Goal: Task Accomplishment & Management: Manage account settings

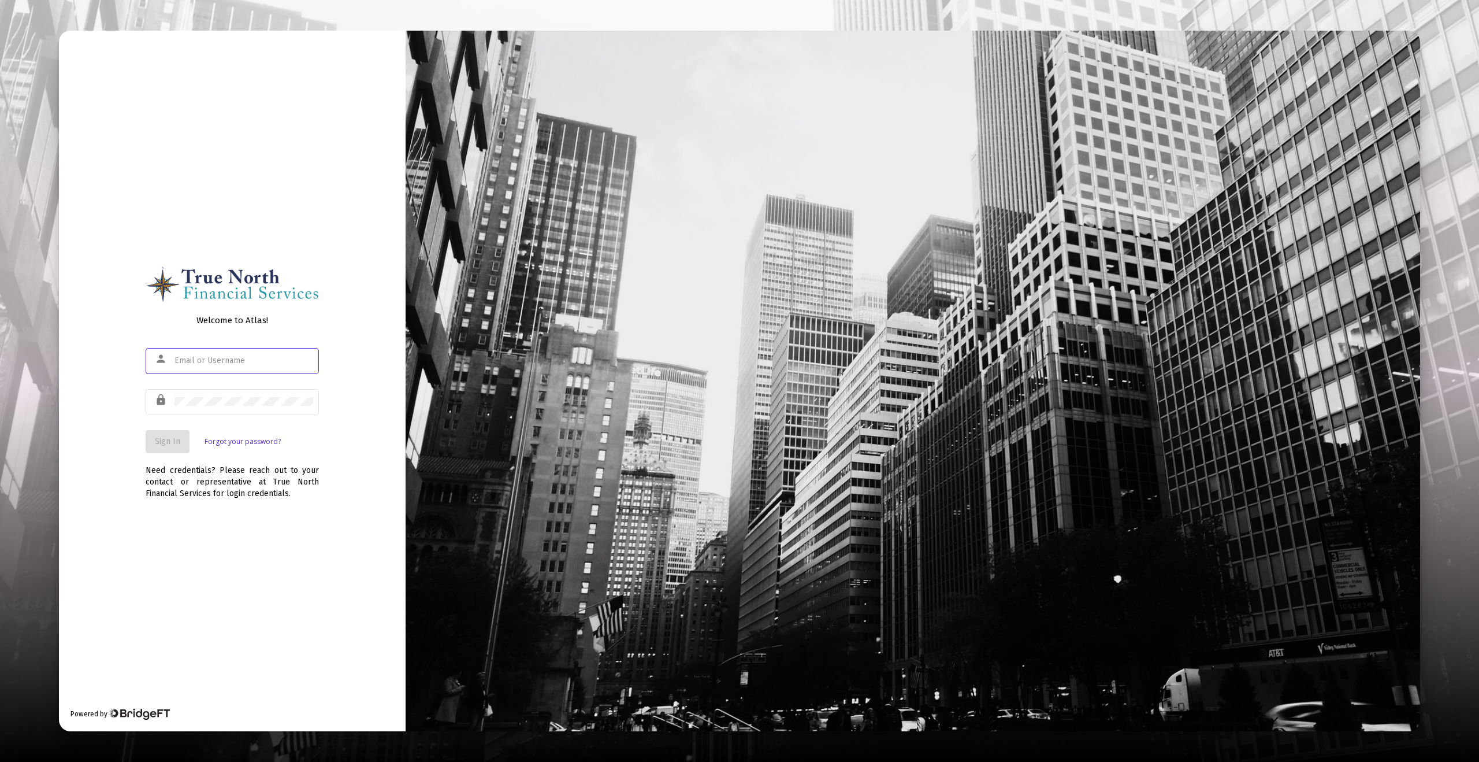
type input "[EMAIL_ADDRESS][DOMAIN_NAME]"
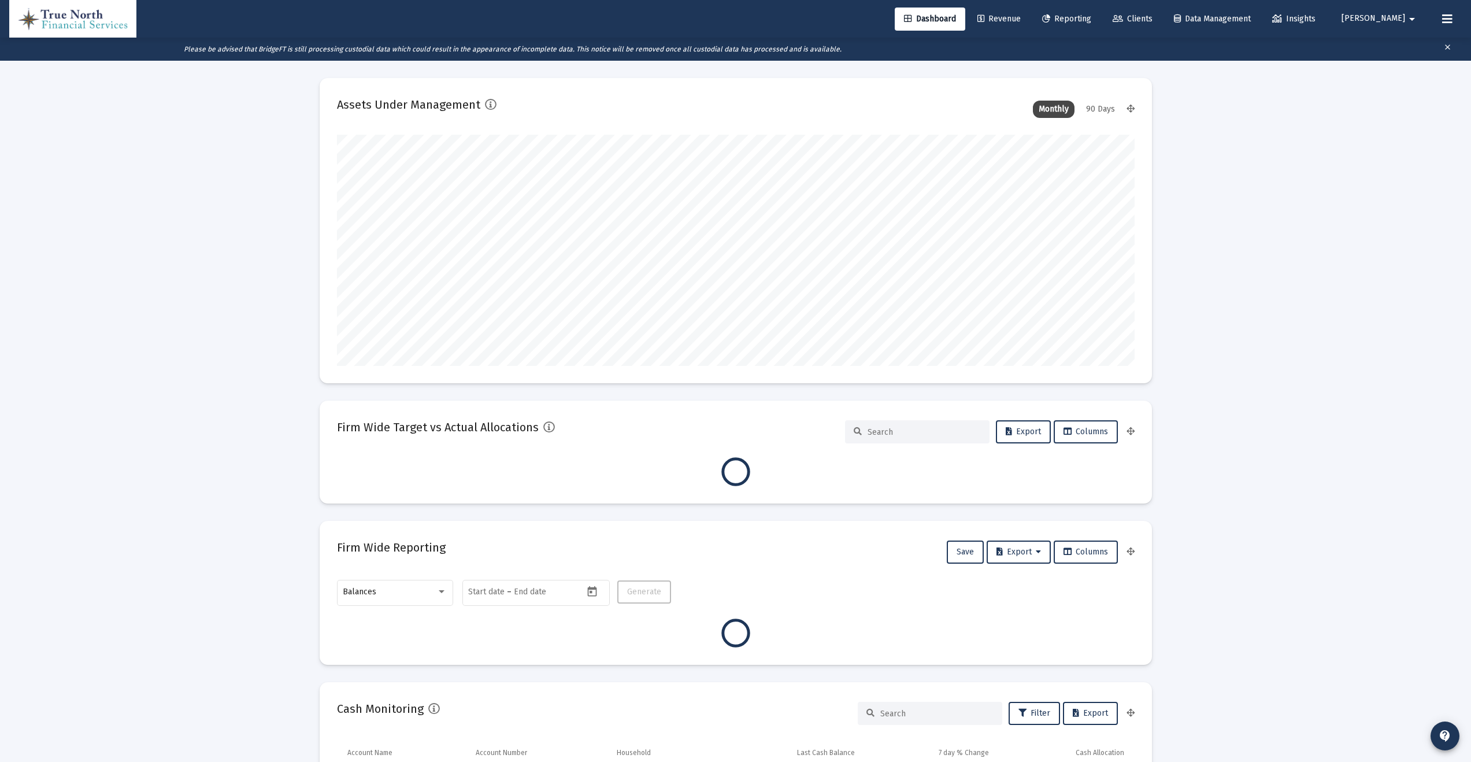
scroll to position [231, 797]
type input "[DATE]"
type input "[EMAIL_ADDRESS][DOMAIN_NAME]"
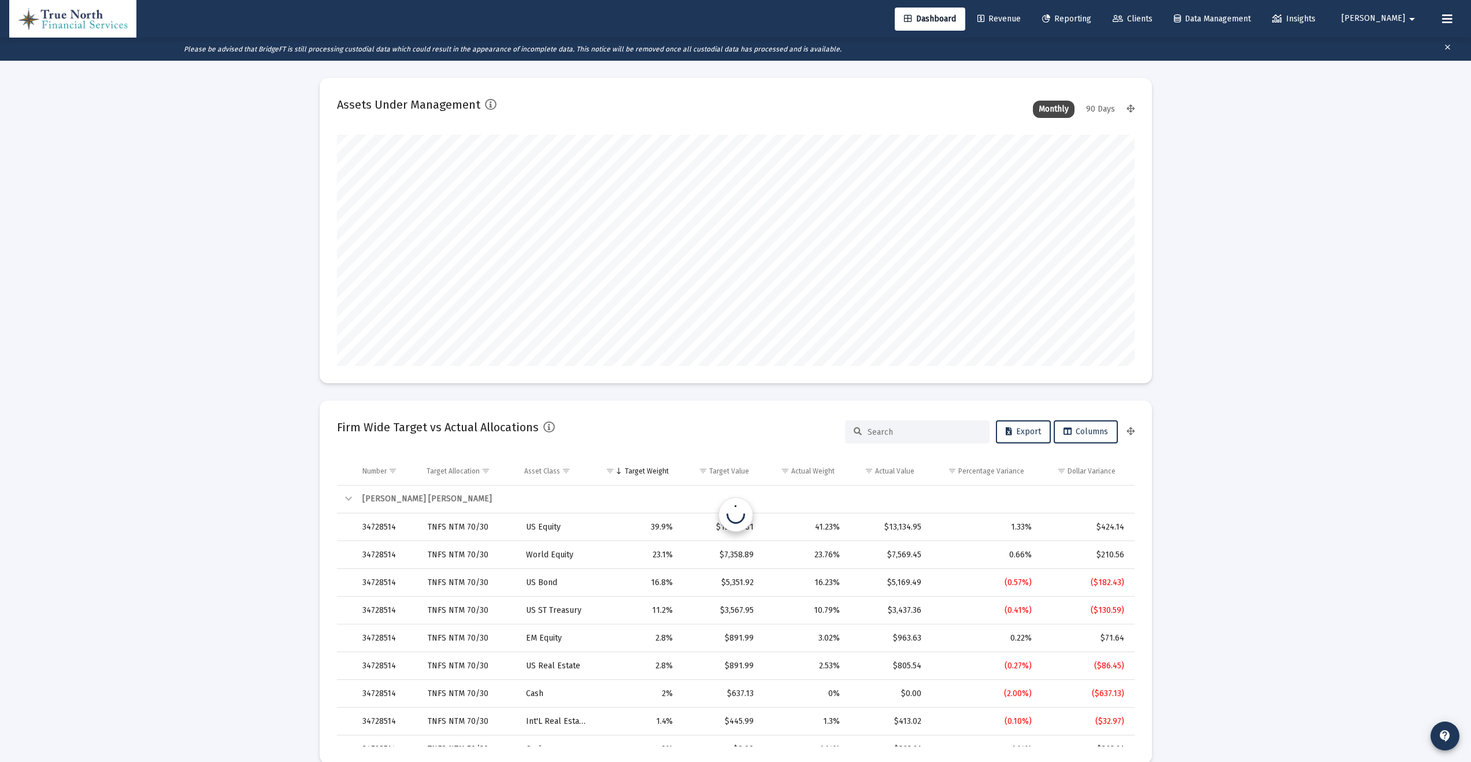
scroll to position [231, 429]
click at [1091, 17] on span "Reporting" at bounding box center [1066, 19] width 49 height 10
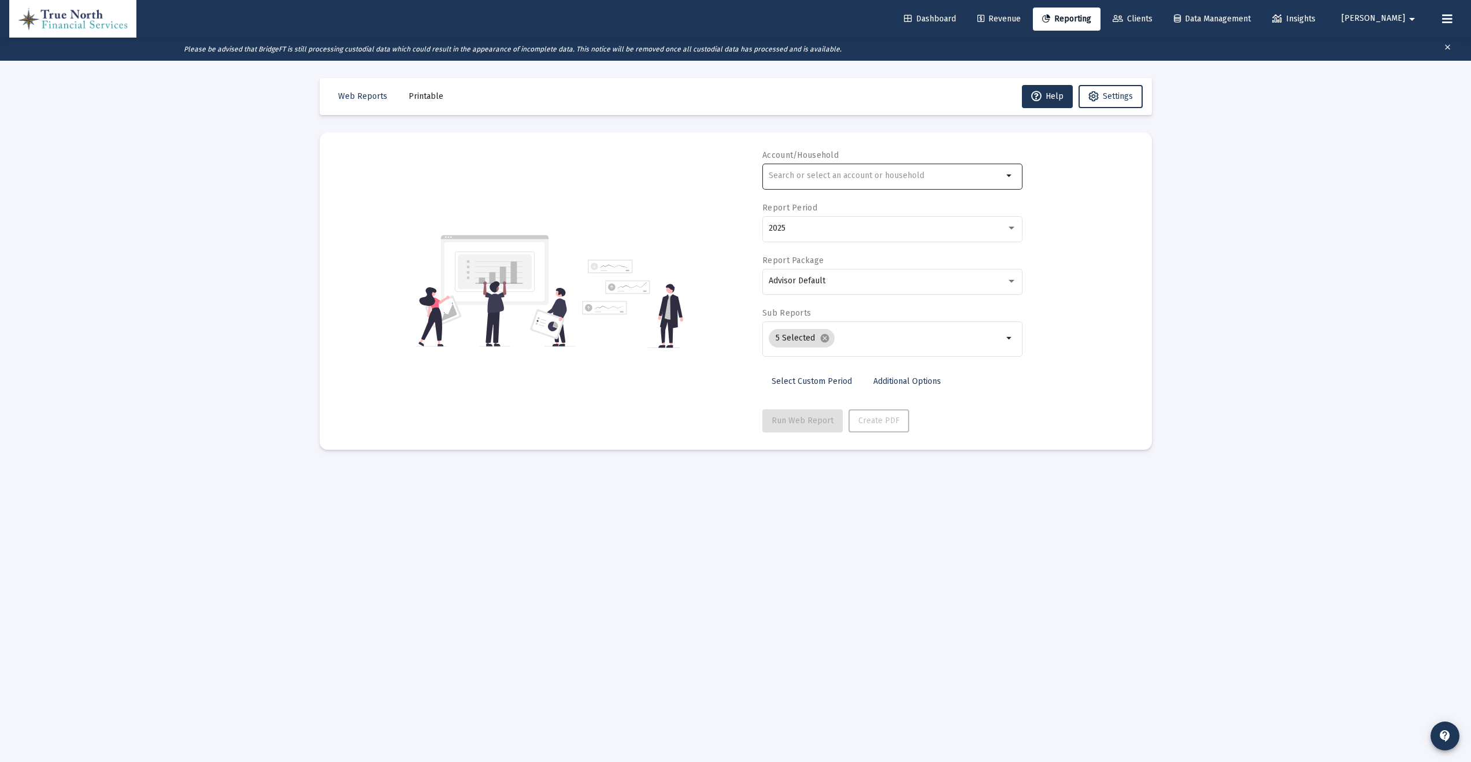
click at [856, 174] on input "text" at bounding box center [886, 175] width 234 height 9
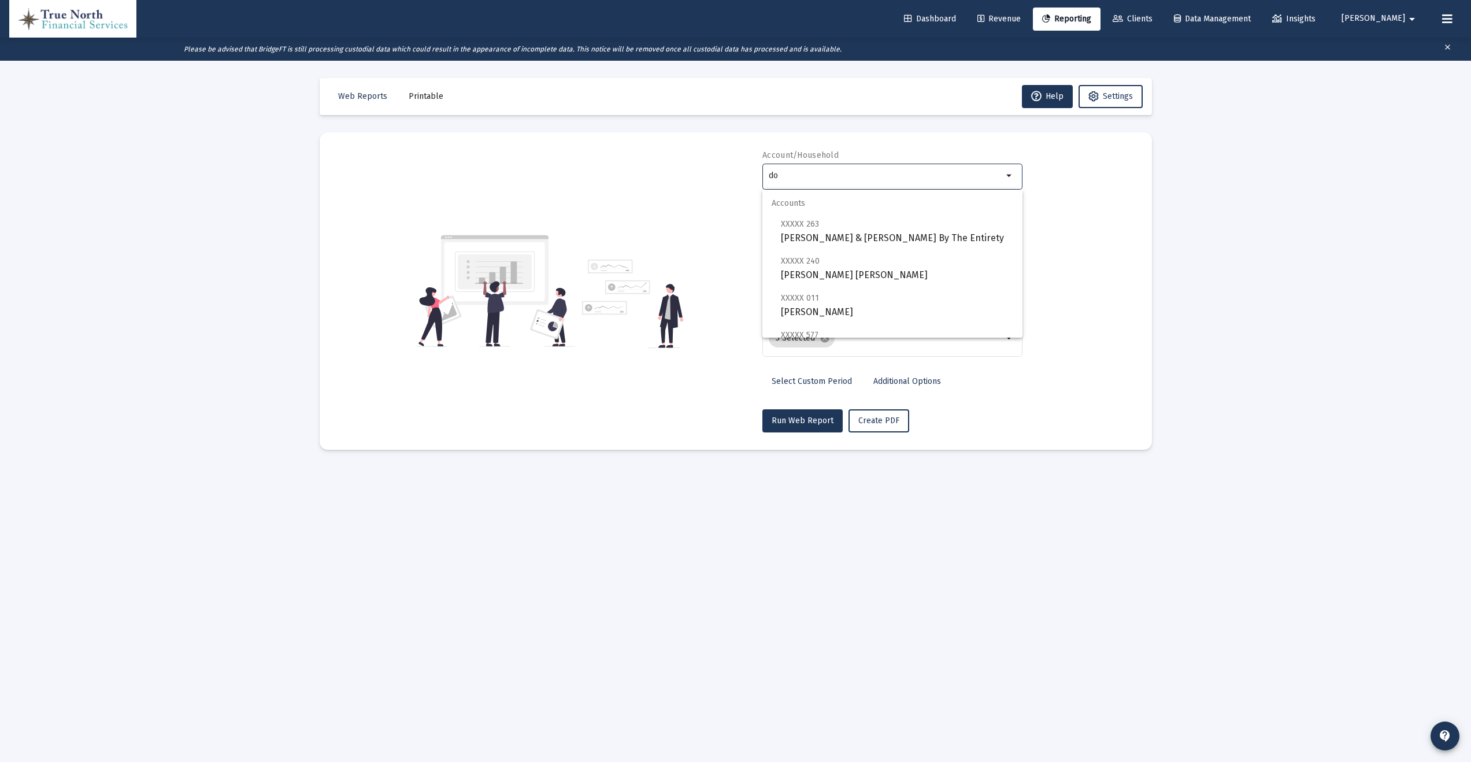
type input "d"
drag, startPoint x: 795, startPoint y: 177, endPoint x: 743, endPoint y: 177, distance: 52.0
click at [744, 177] on div "Account/Household [PERSON_NAME] arrow_drop_down Report Period 2025 Report Packa…" at bounding box center [735, 291] width 797 height 283
drag, startPoint x: 829, startPoint y: 175, endPoint x: 721, endPoint y: 175, distance: 107.5
click at [721, 175] on div "Account/Household [PERSON_NAME] arrow_drop_down Report Period 2025 Report Packa…" at bounding box center [735, 291] width 797 height 283
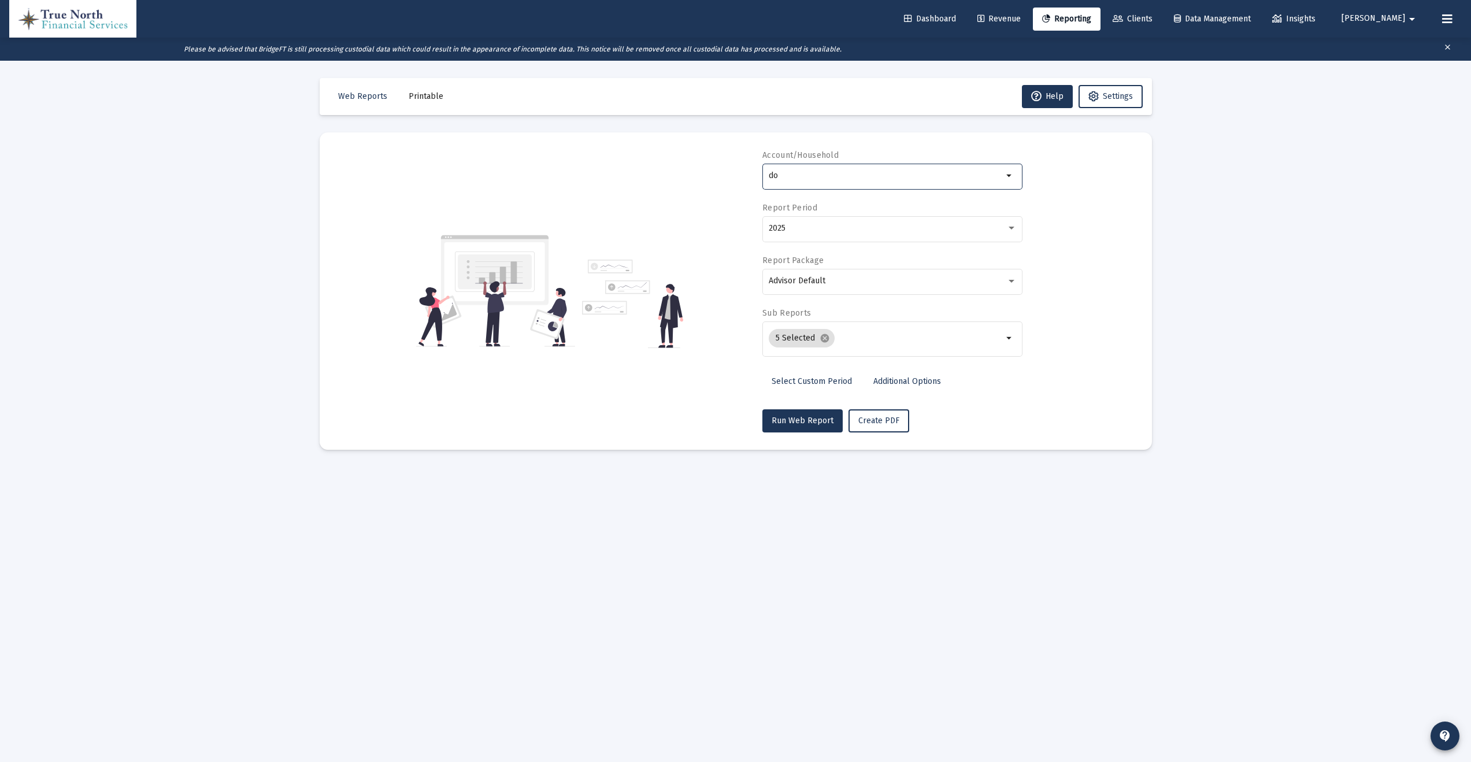
type input "d"
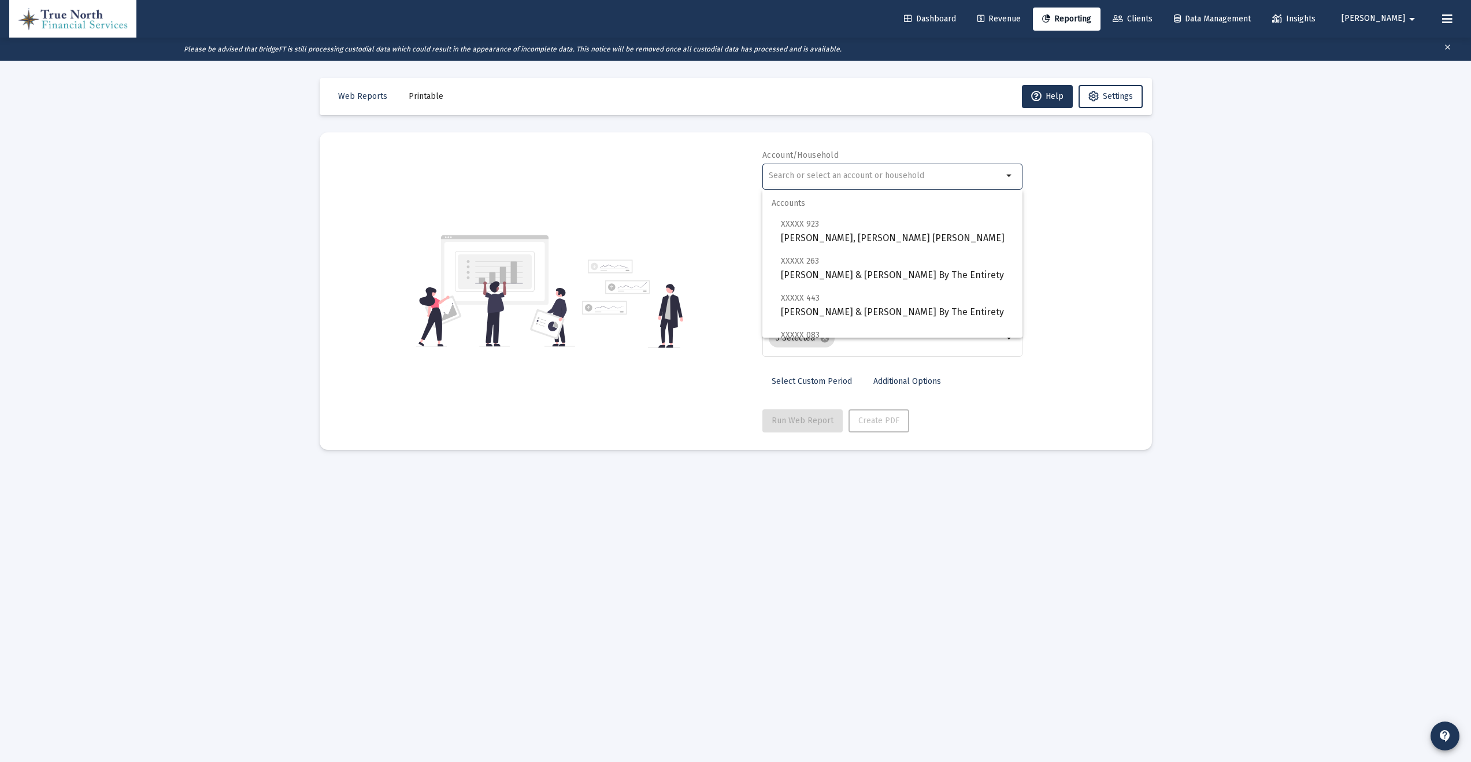
click at [1152, 20] on span "Clients" at bounding box center [1132, 19] width 40 height 10
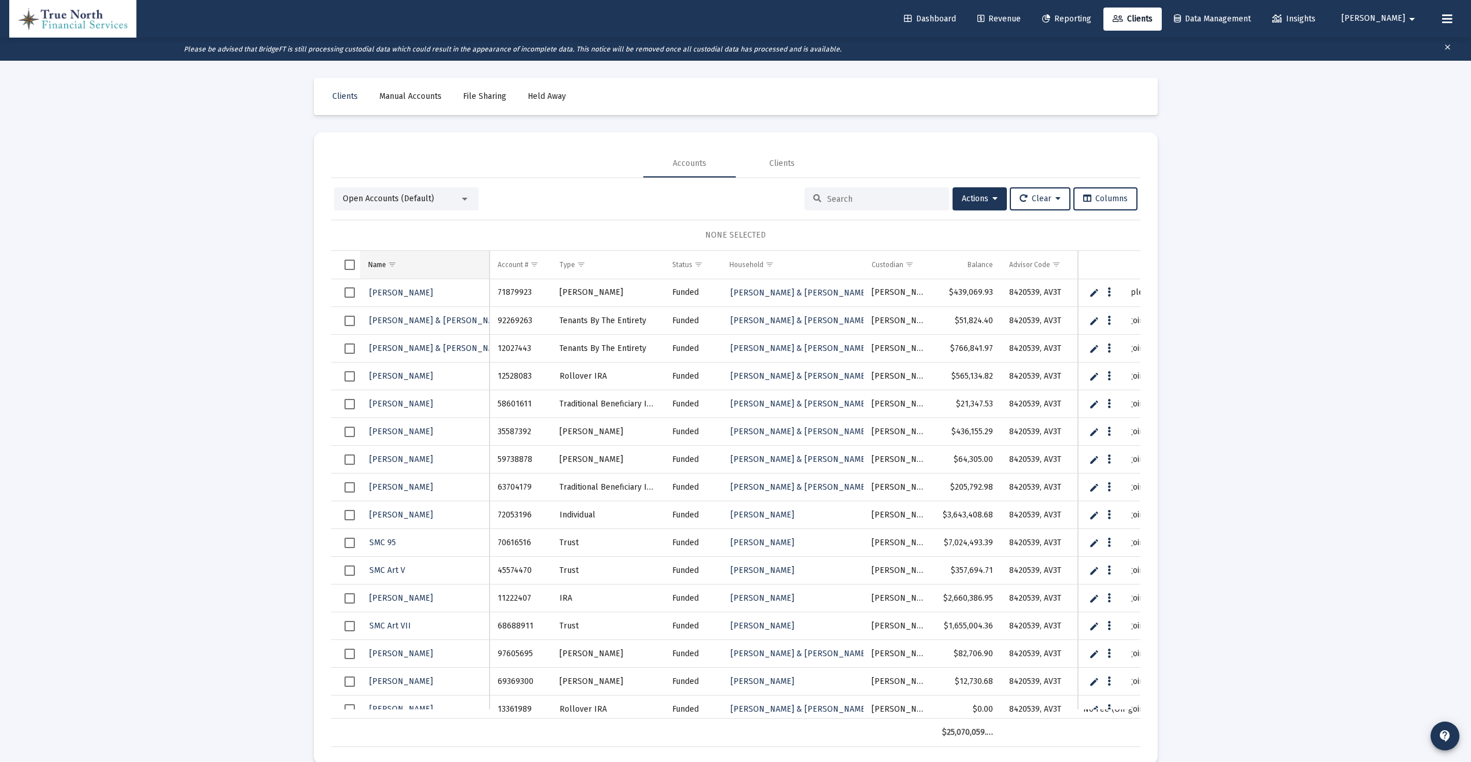
click at [388, 265] on span "Show filter options for column 'Name'" at bounding box center [392, 264] width 9 height 9
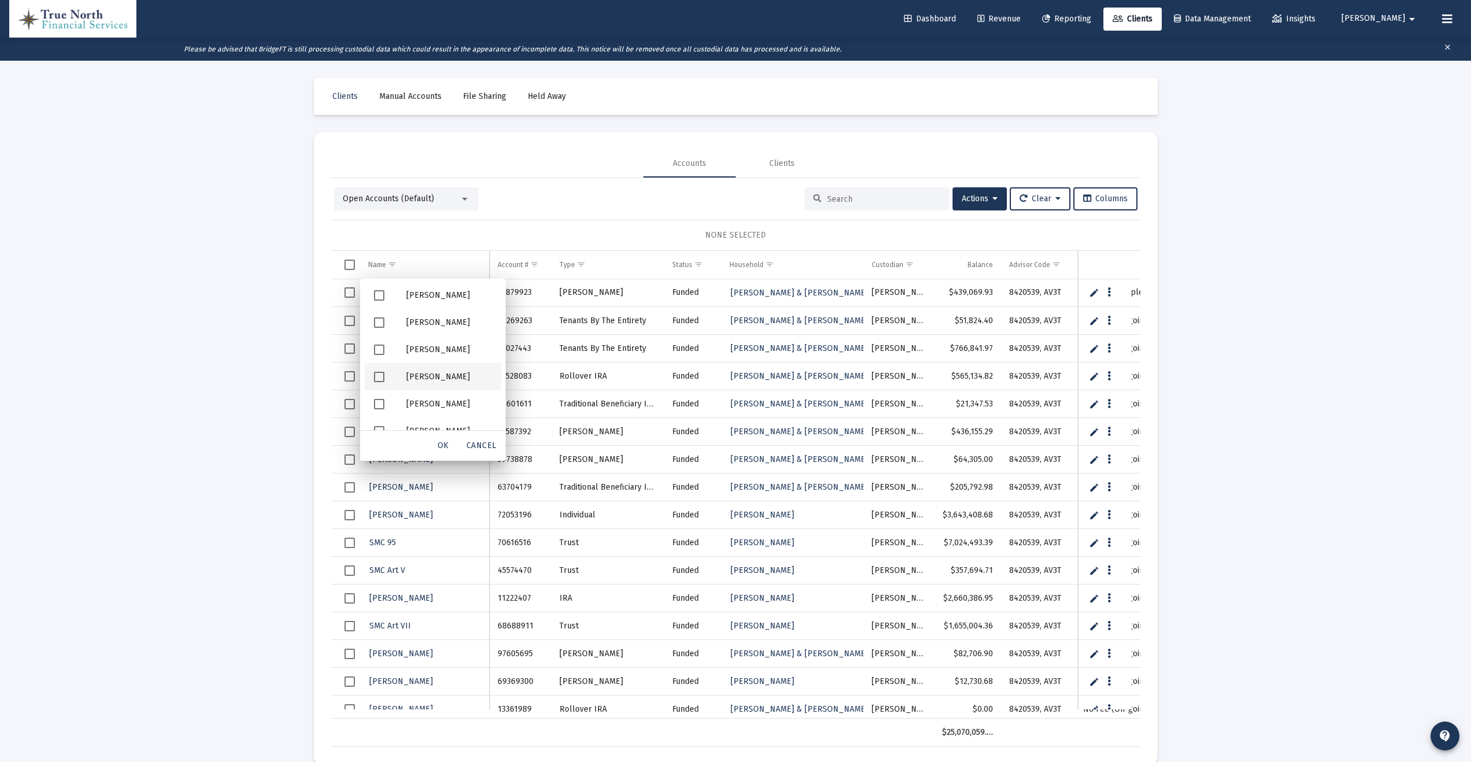
scroll to position [150, 0]
click at [377, 369] on span "Filter options" at bounding box center [379, 368] width 10 height 10
click at [442, 444] on span "OK" at bounding box center [443, 445] width 12 height 10
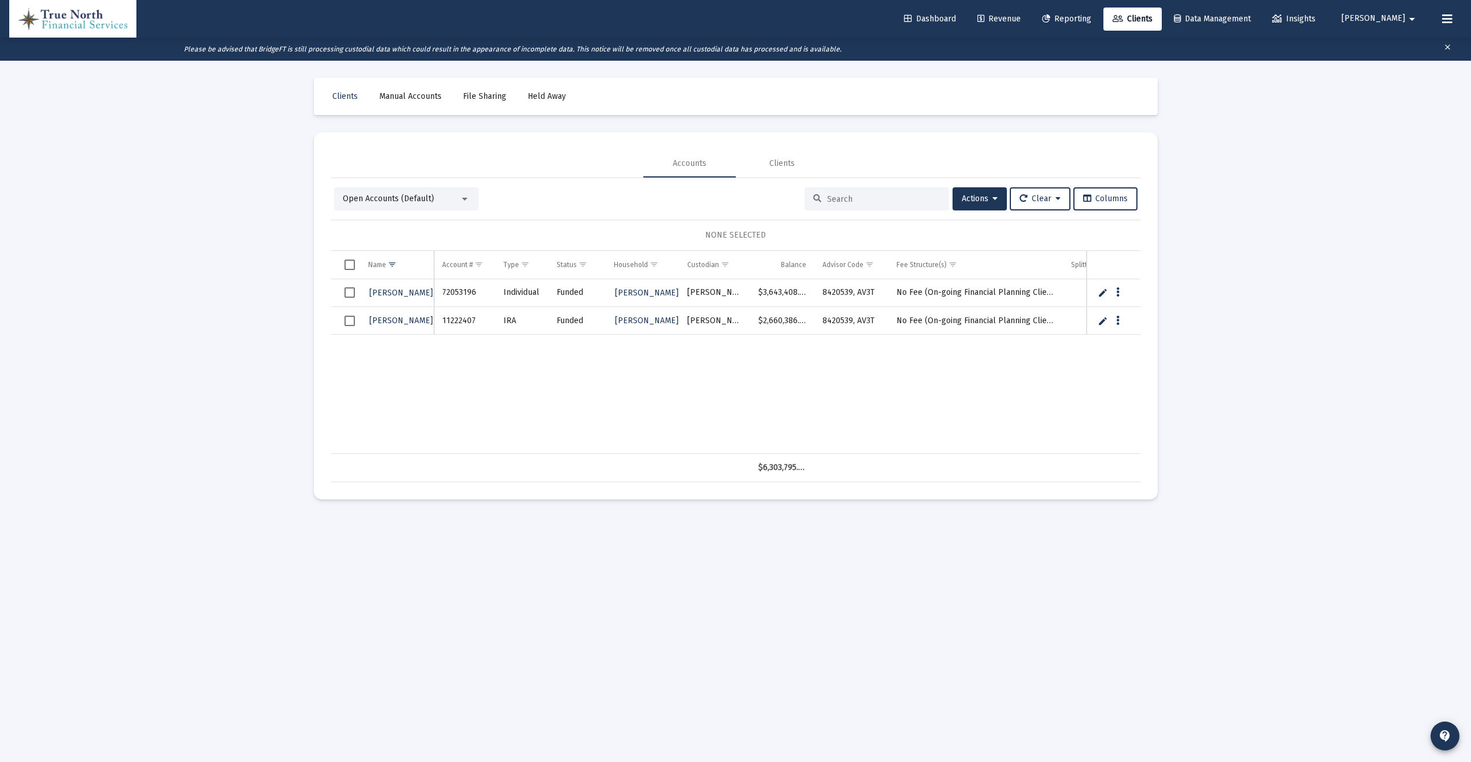
click at [1021, 21] on span "Revenue" at bounding box center [998, 19] width 43 height 10
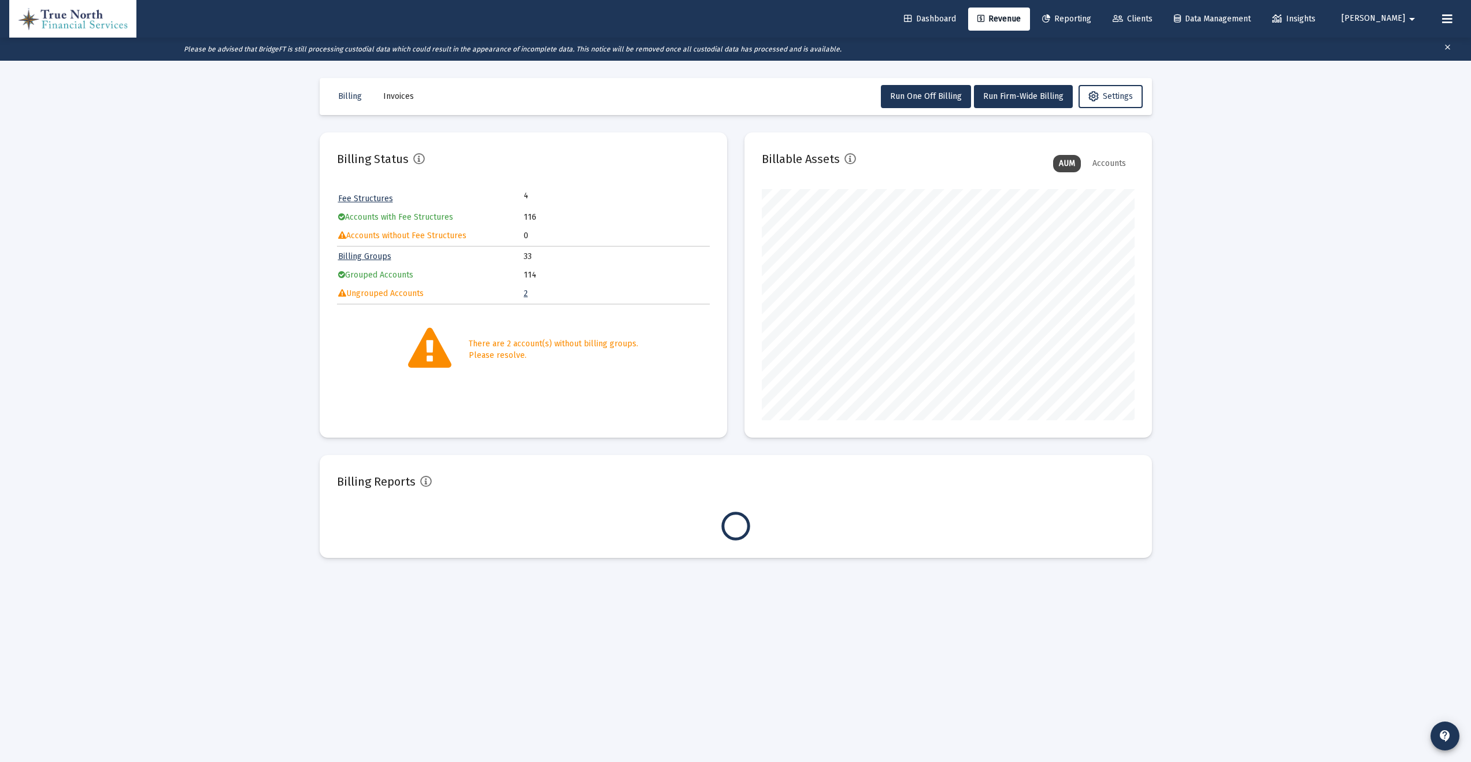
scroll to position [231, 373]
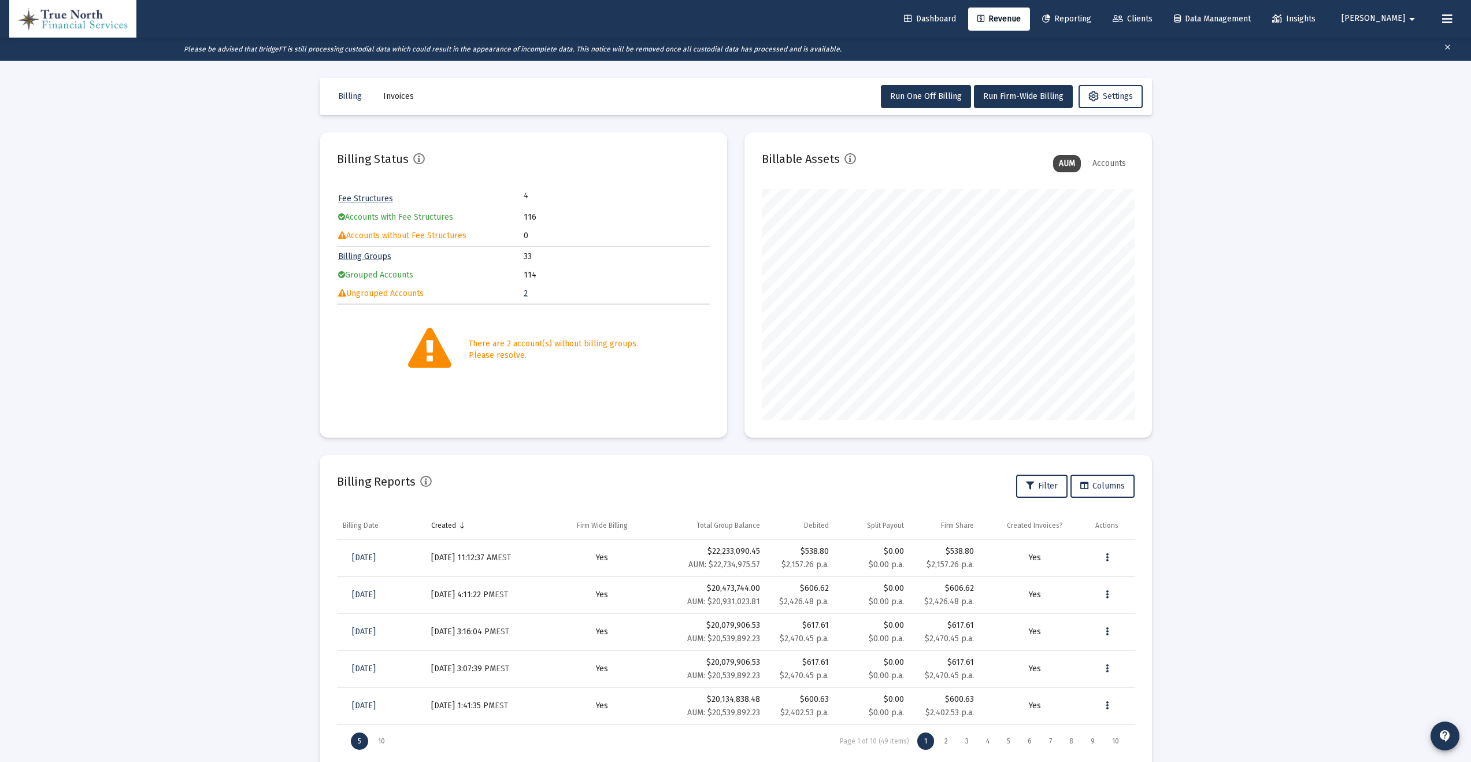
click at [526, 291] on link "2" at bounding box center [526, 293] width 4 height 10
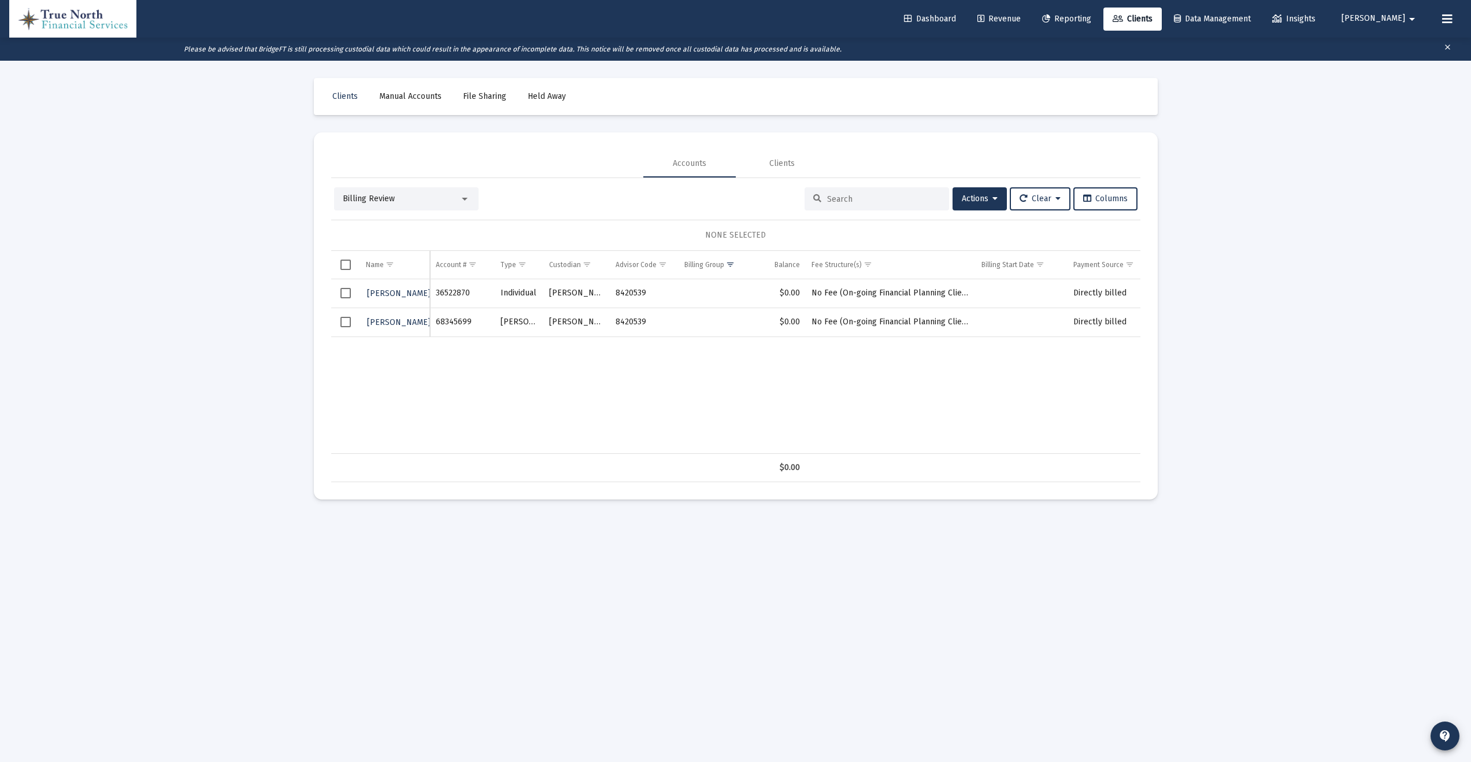
click at [1091, 18] on span "Reporting" at bounding box center [1066, 19] width 49 height 10
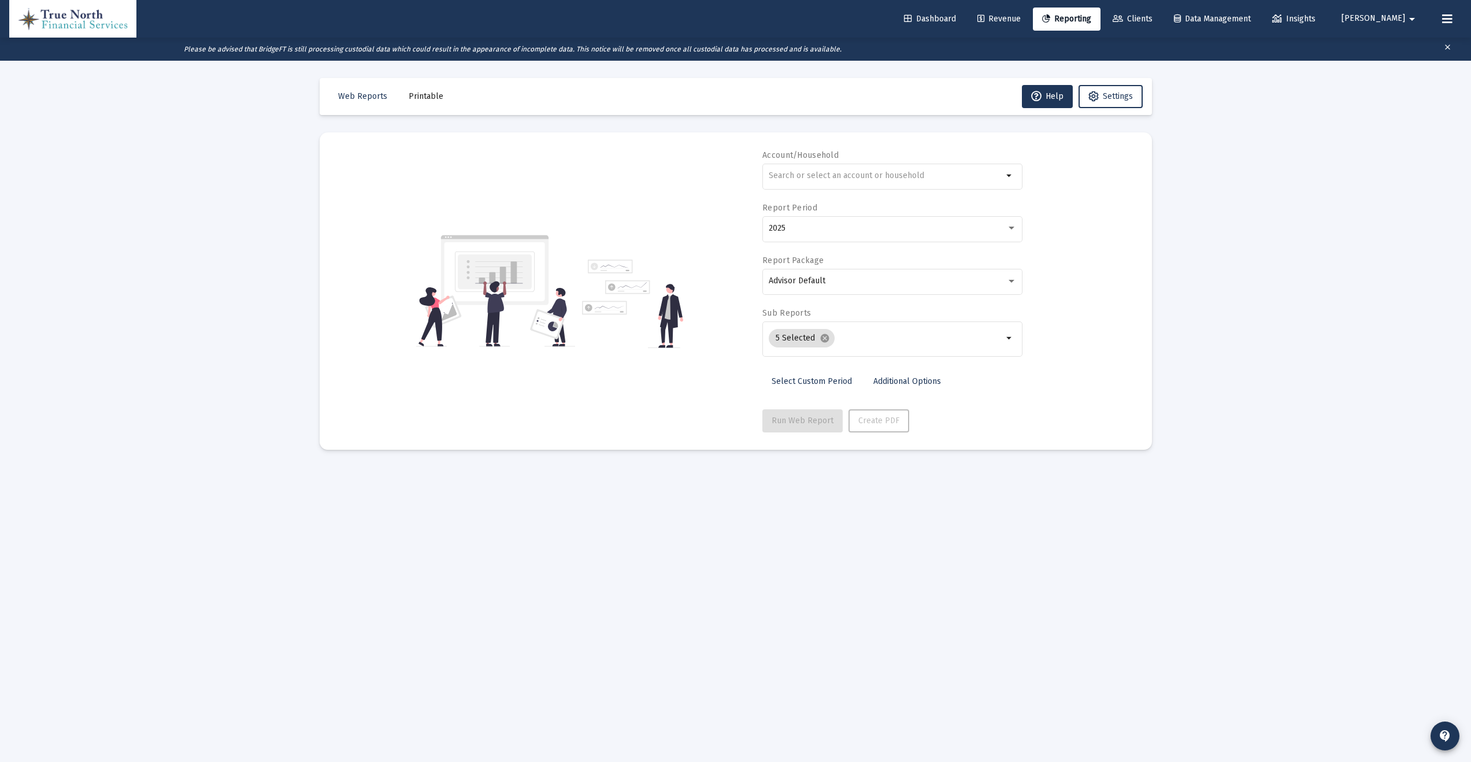
click at [1021, 17] on span "Revenue" at bounding box center [998, 19] width 43 height 10
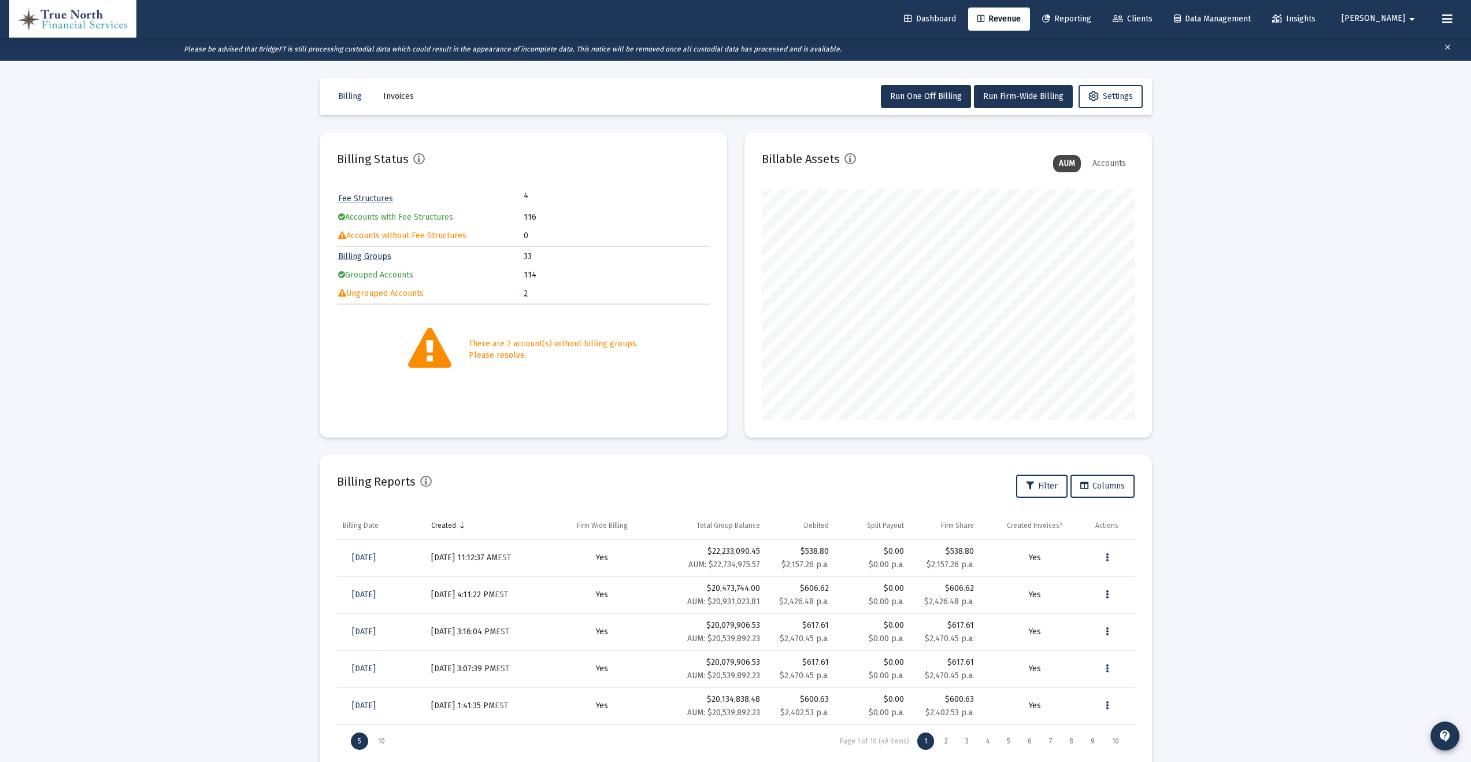
click at [1162, 13] on link "Clients" at bounding box center [1132, 19] width 58 height 23
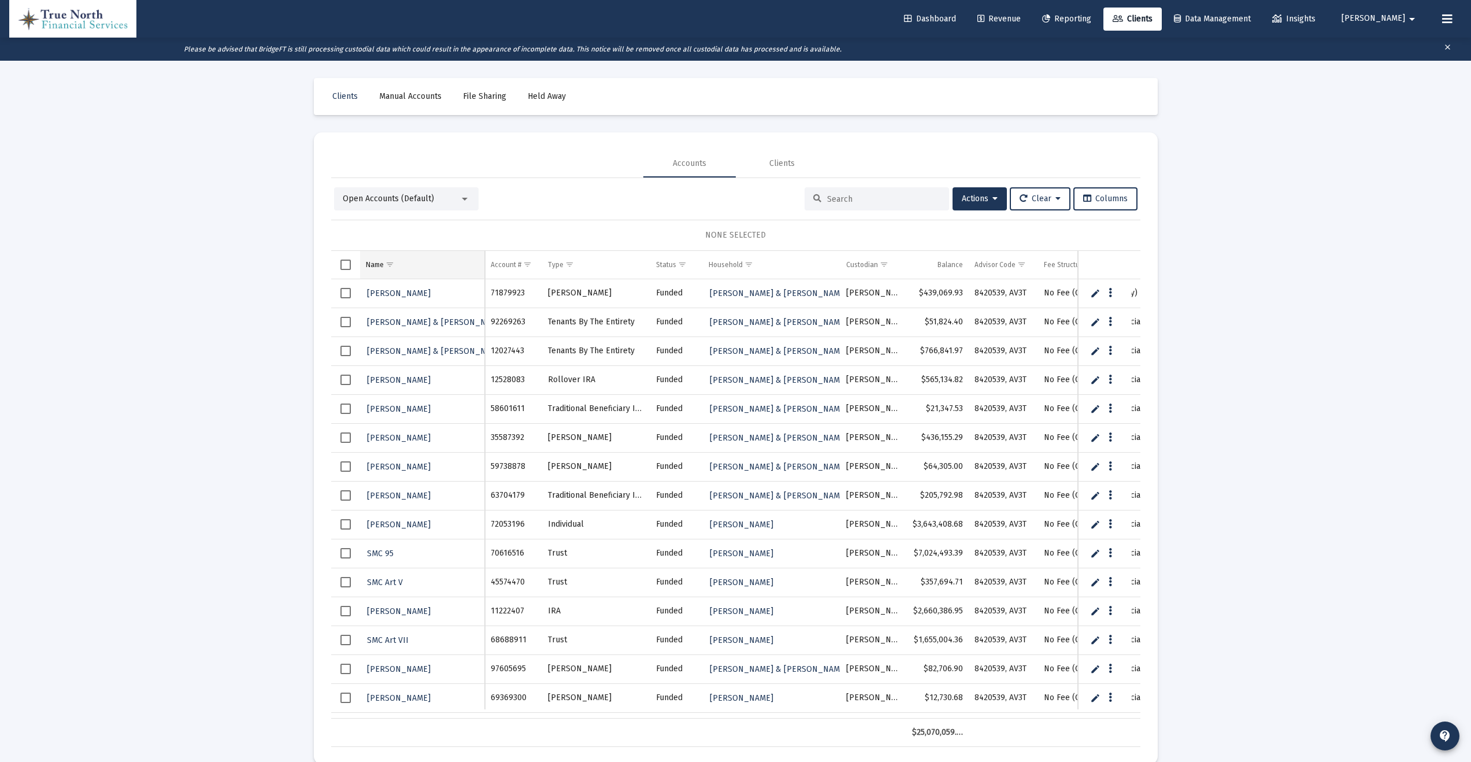
click at [378, 265] on div "Name" at bounding box center [375, 264] width 18 height 9
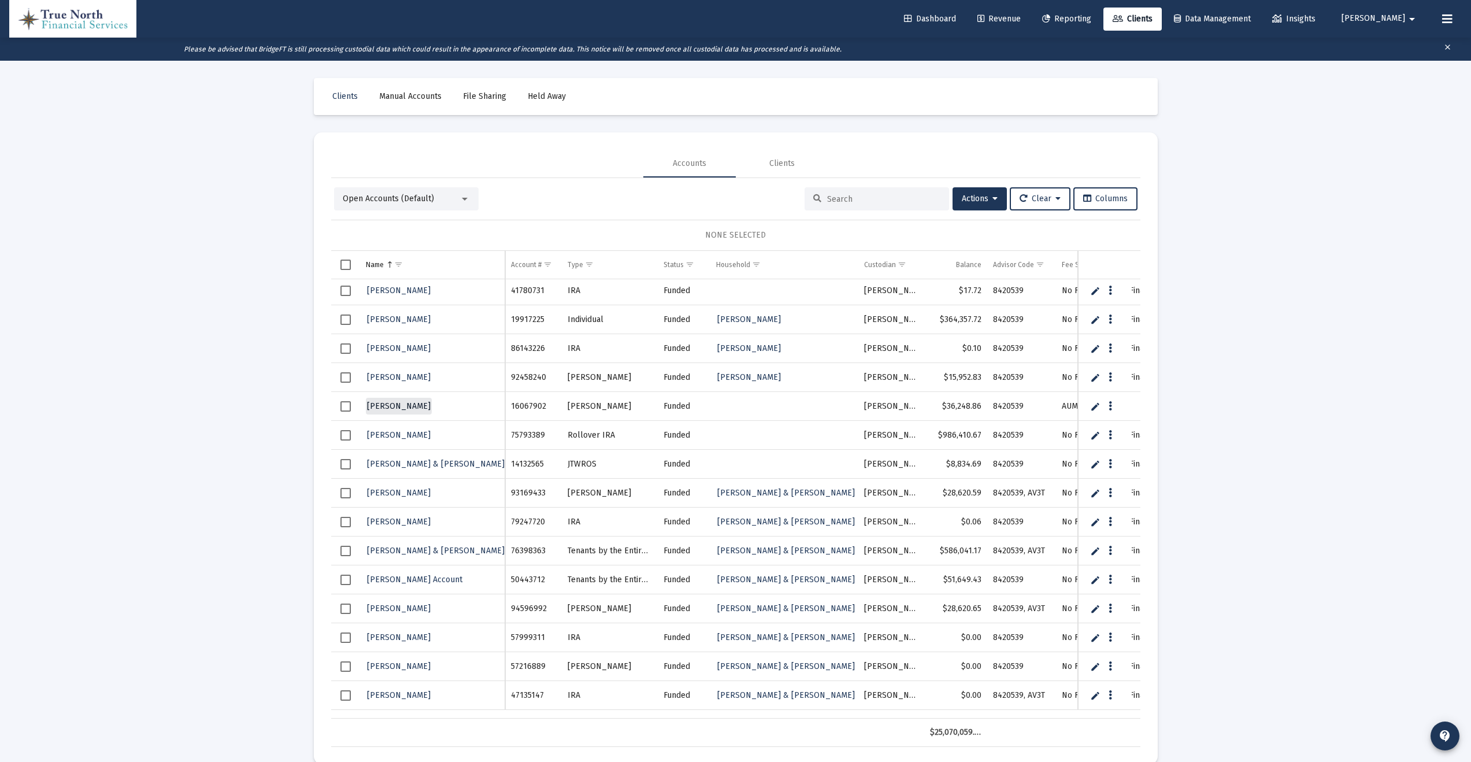
click at [425, 404] on span "[PERSON_NAME]" at bounding box center [399, 406] width 64 height 10
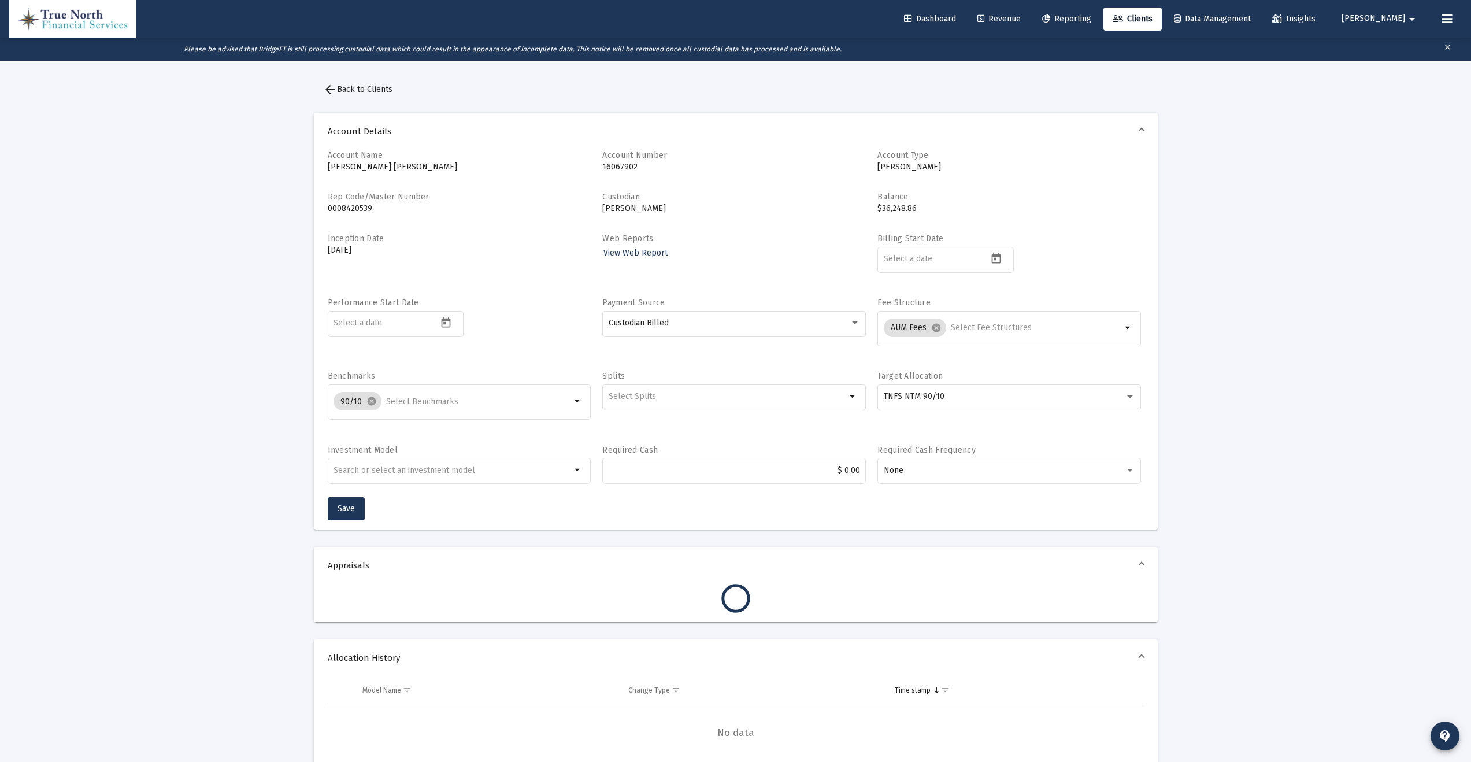
click at [357, 90] on span "arrow_back Back to Clients" at bounding box center [357, 89] width 69 height 10
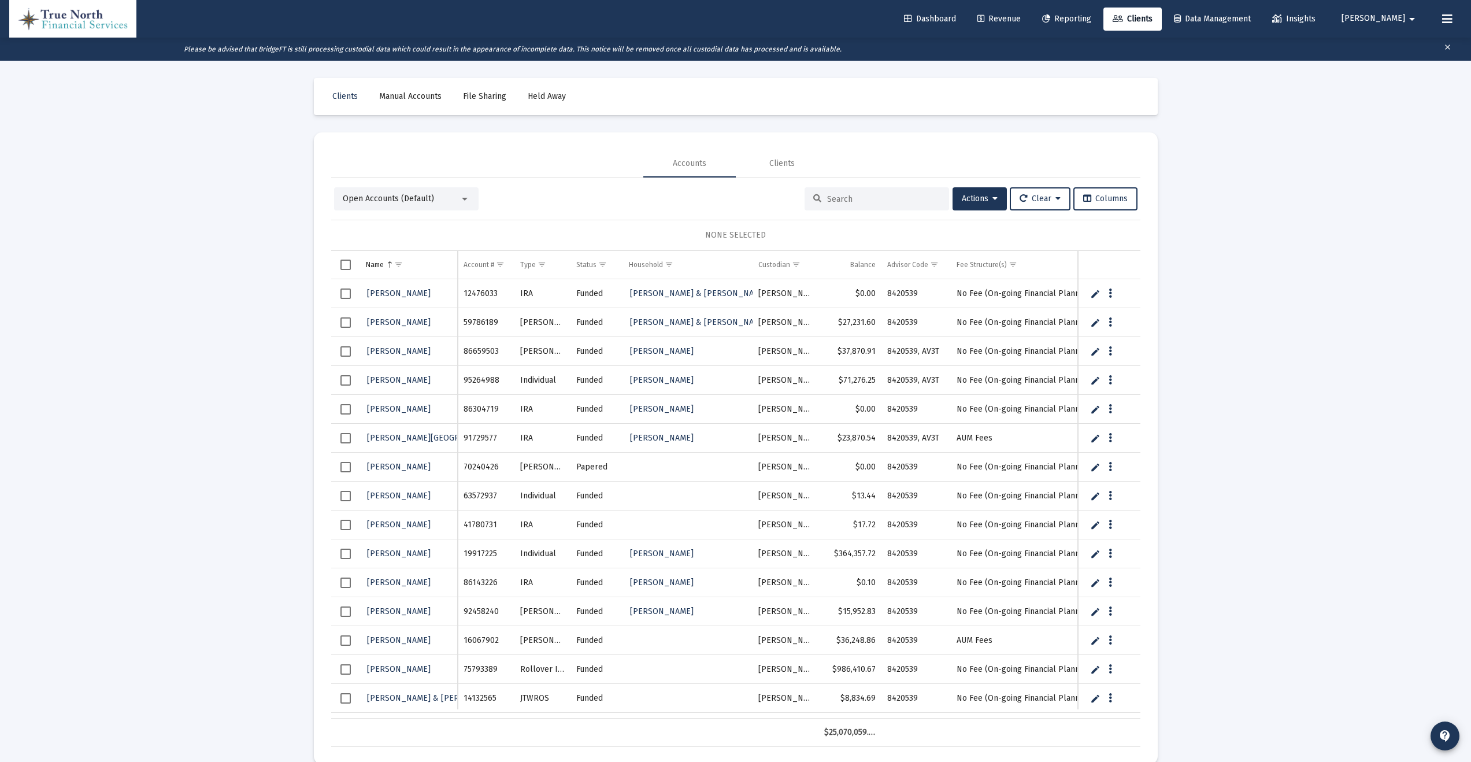
click at [1098, 641] on link "Edit" at bounding box center [1095, 640] width 10 height 10
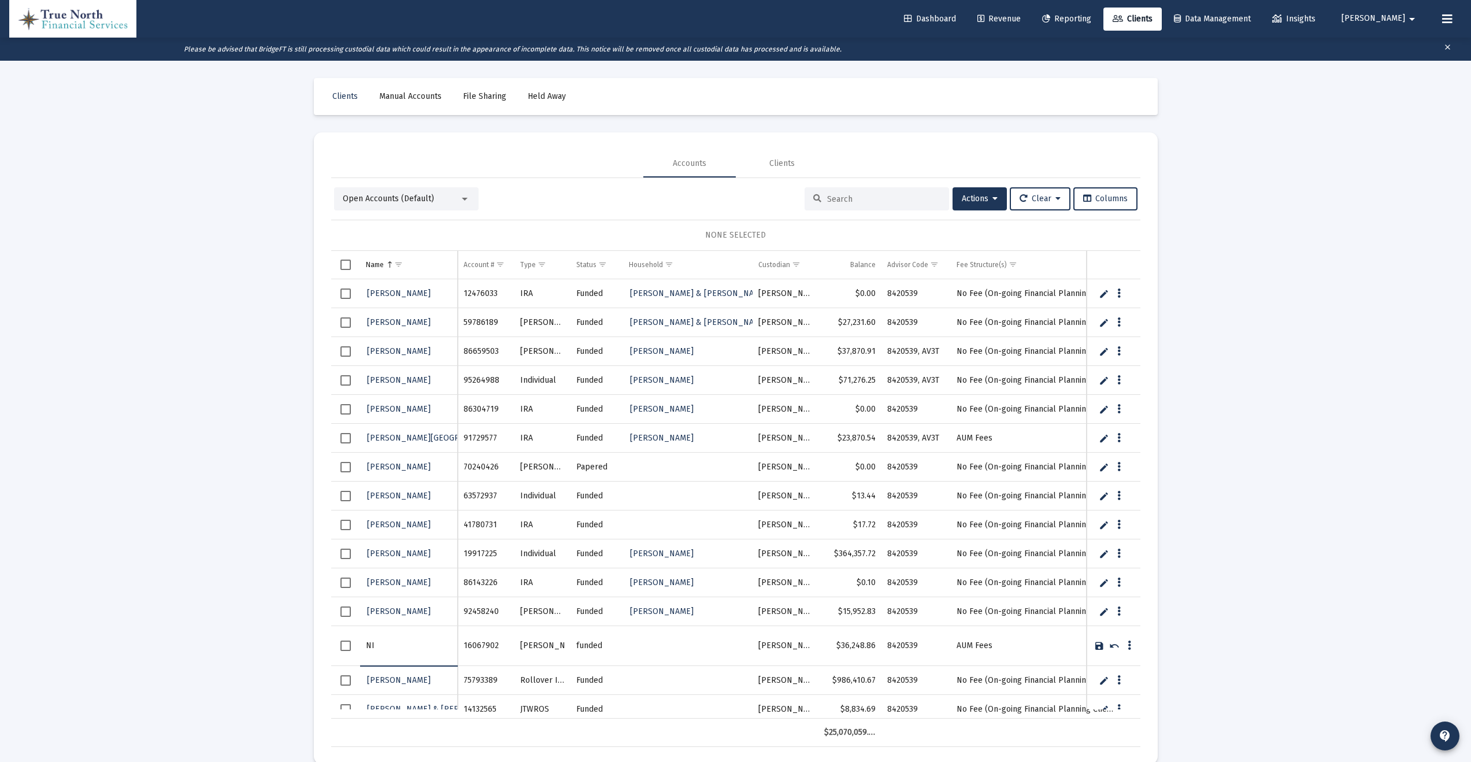
type input "N"
type input "[PERSON_NAME]"
click at [1098, 643] on link "Save" at bounding box center [1099, 645] width 10 height 10
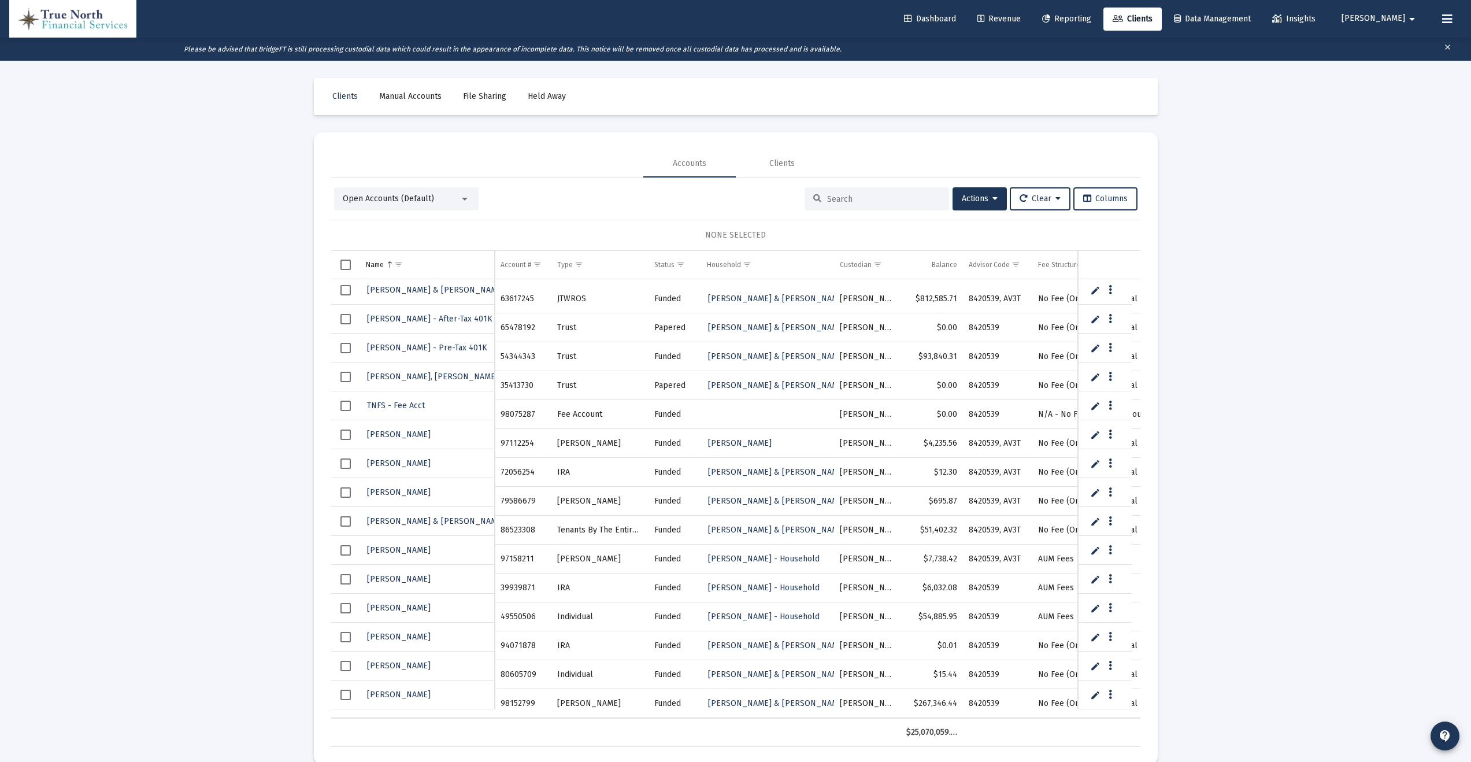
click at [457, 196] on div "Open Accounts (Default)" at bounding box center [401, 199] width 117 height 12
click at [433, 220] on span "Closed Accounts" at bounding box center [402, 223] width 118 height 24
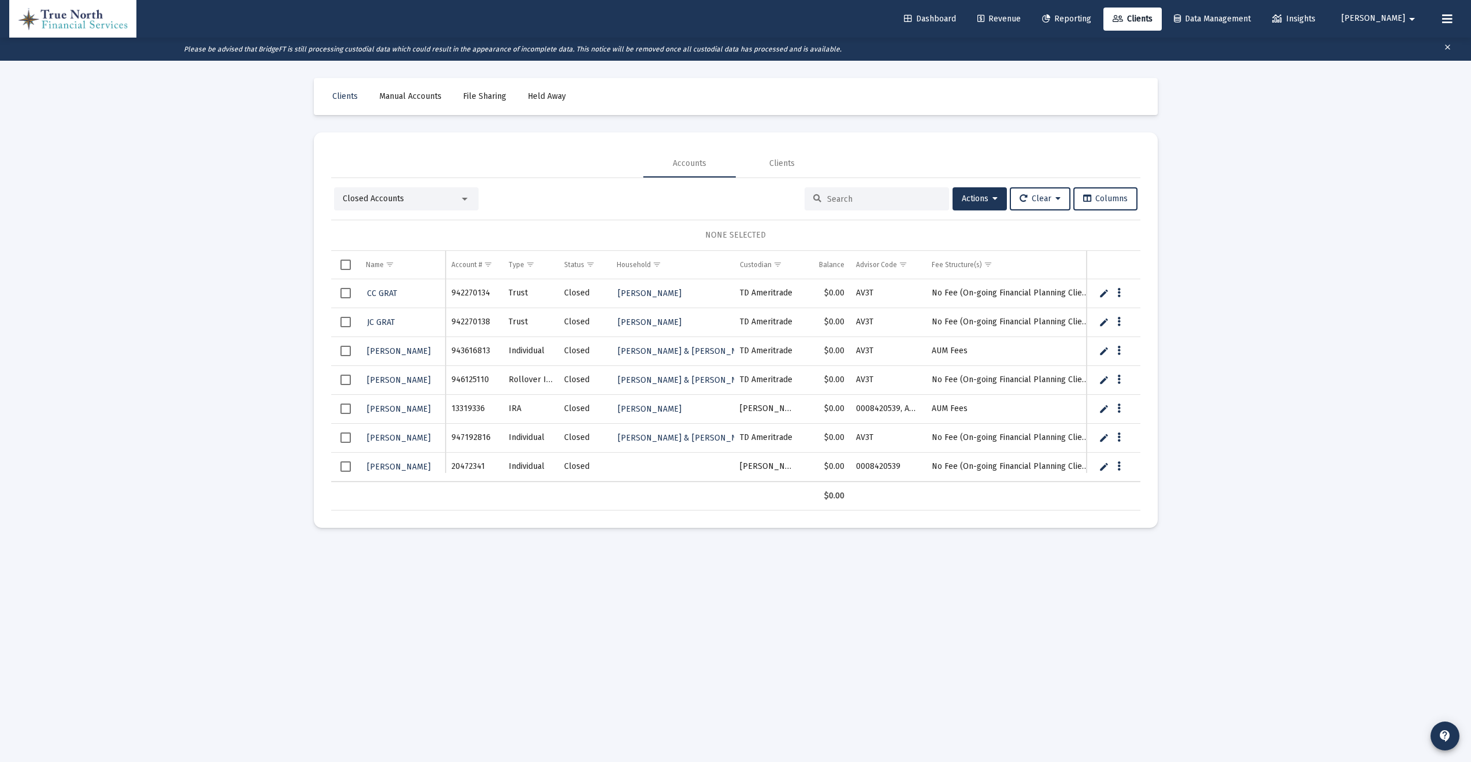
click at [459, 198] on div at bounding box center [464, 198] width 10 height 9
click at [786, 157] on div at bounding box center [735, 381] width 1471 height 762
click at [786, 162] on div "Clients" at bounding box center [781, 164] width 25 height 12
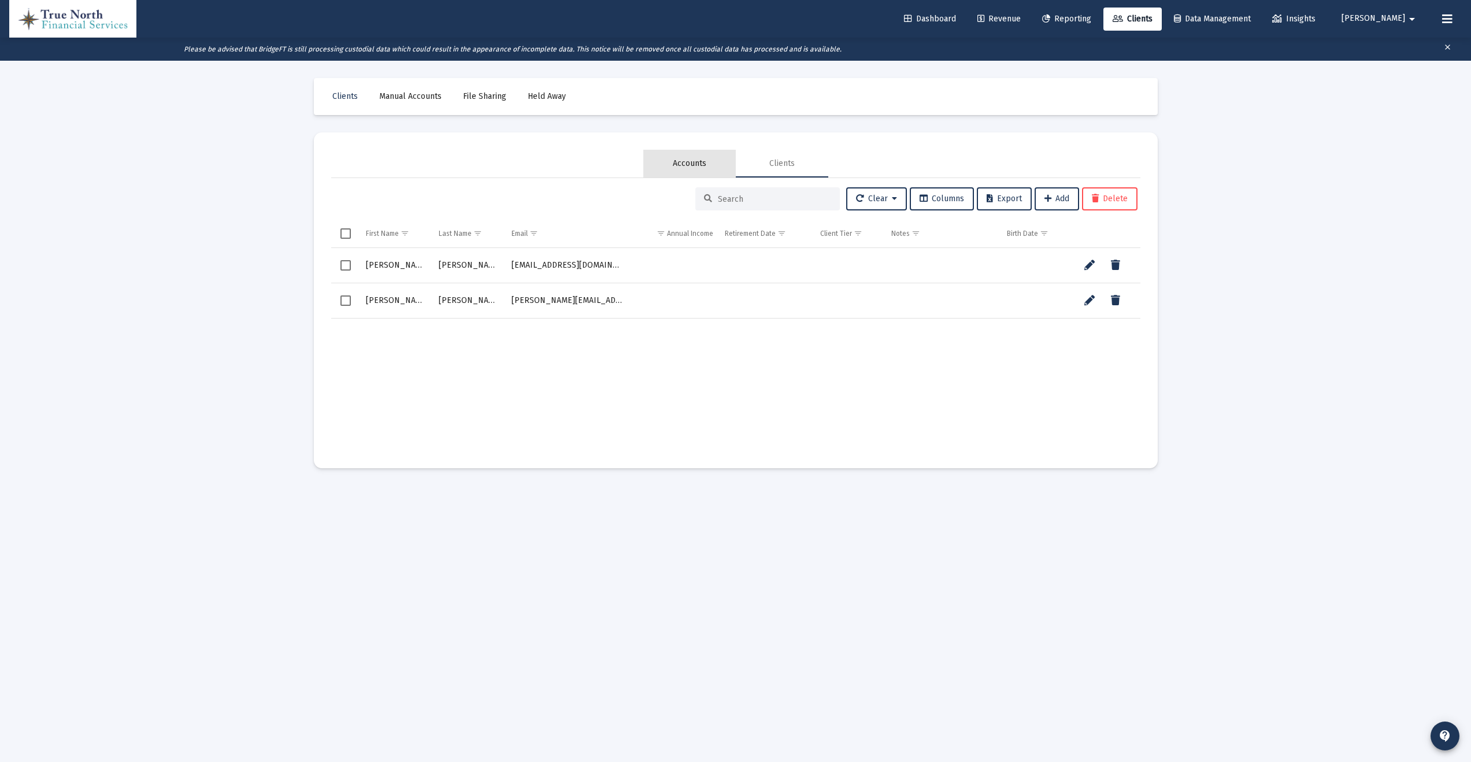
click at [665, 159] on div "Accounts" at bounding box center [689, 164] width 92 height 28
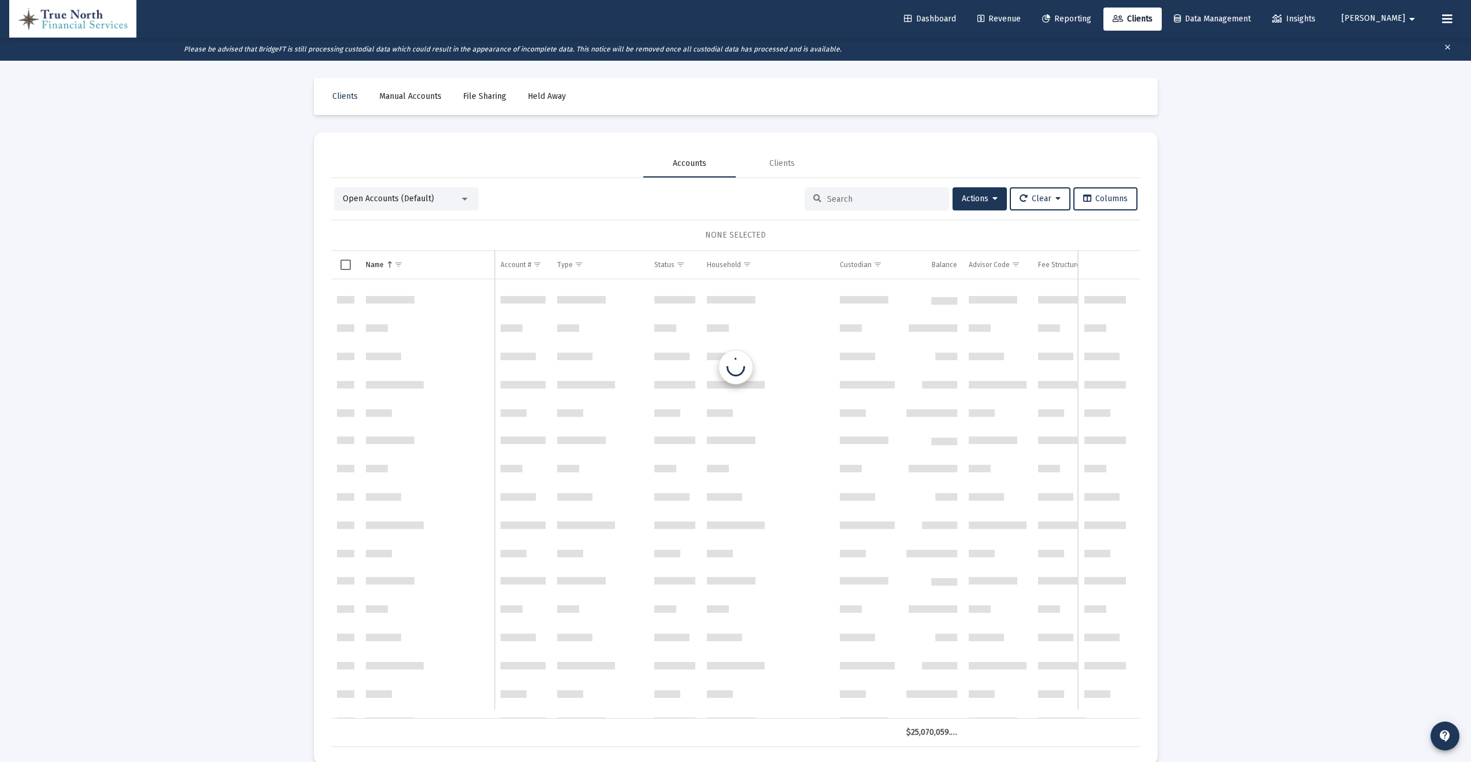
scroll to position [2889, 0]
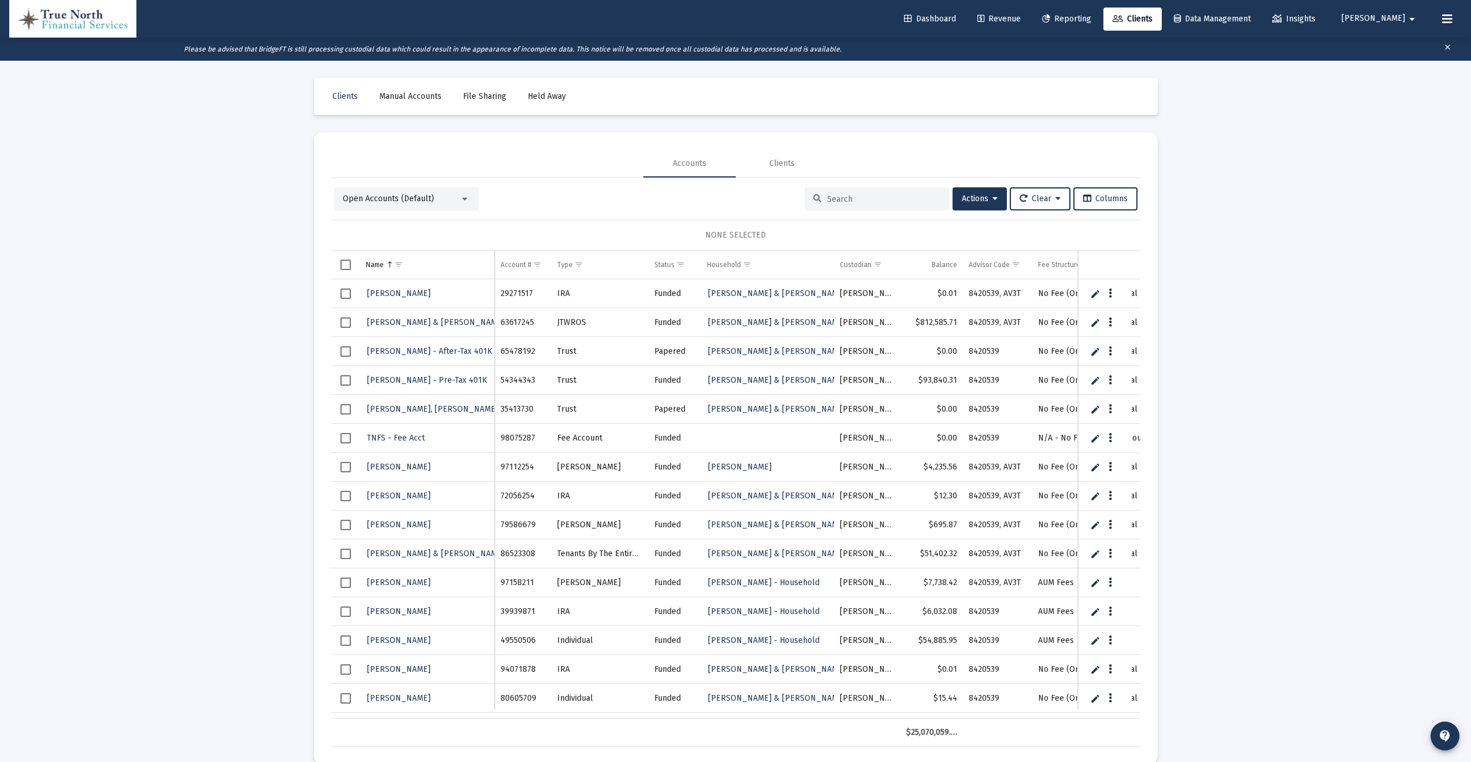
click at [1260, 13] on link "Data Management" at bounding box center [1211, 19] width 95 height 23
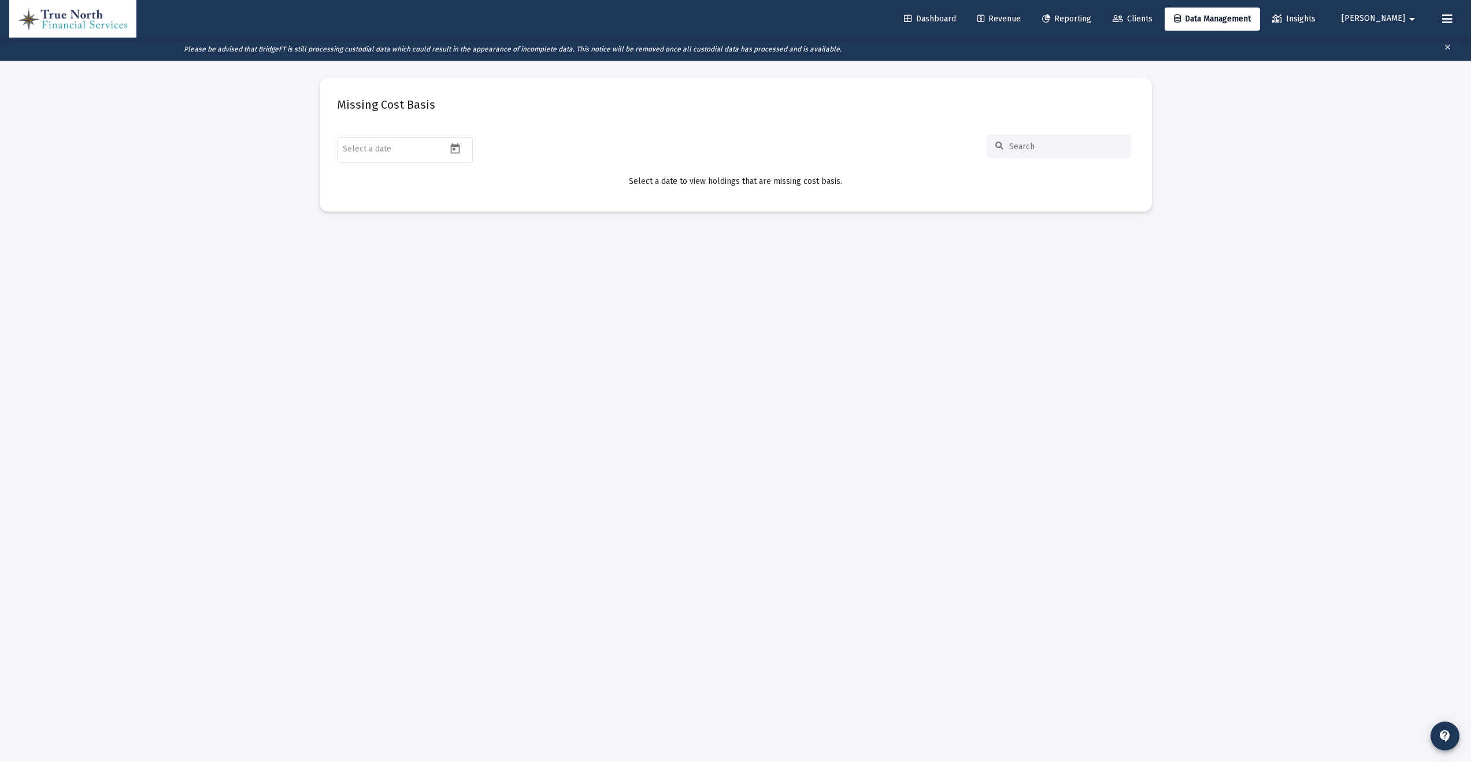
click at [1390, 18] on span "[PERSON_NAME]" at bounding box center [1373, 19] width 64 height 10
click at [1395, 49] on span "Settings" at bounding box center [1402, 49] width 34 height 28
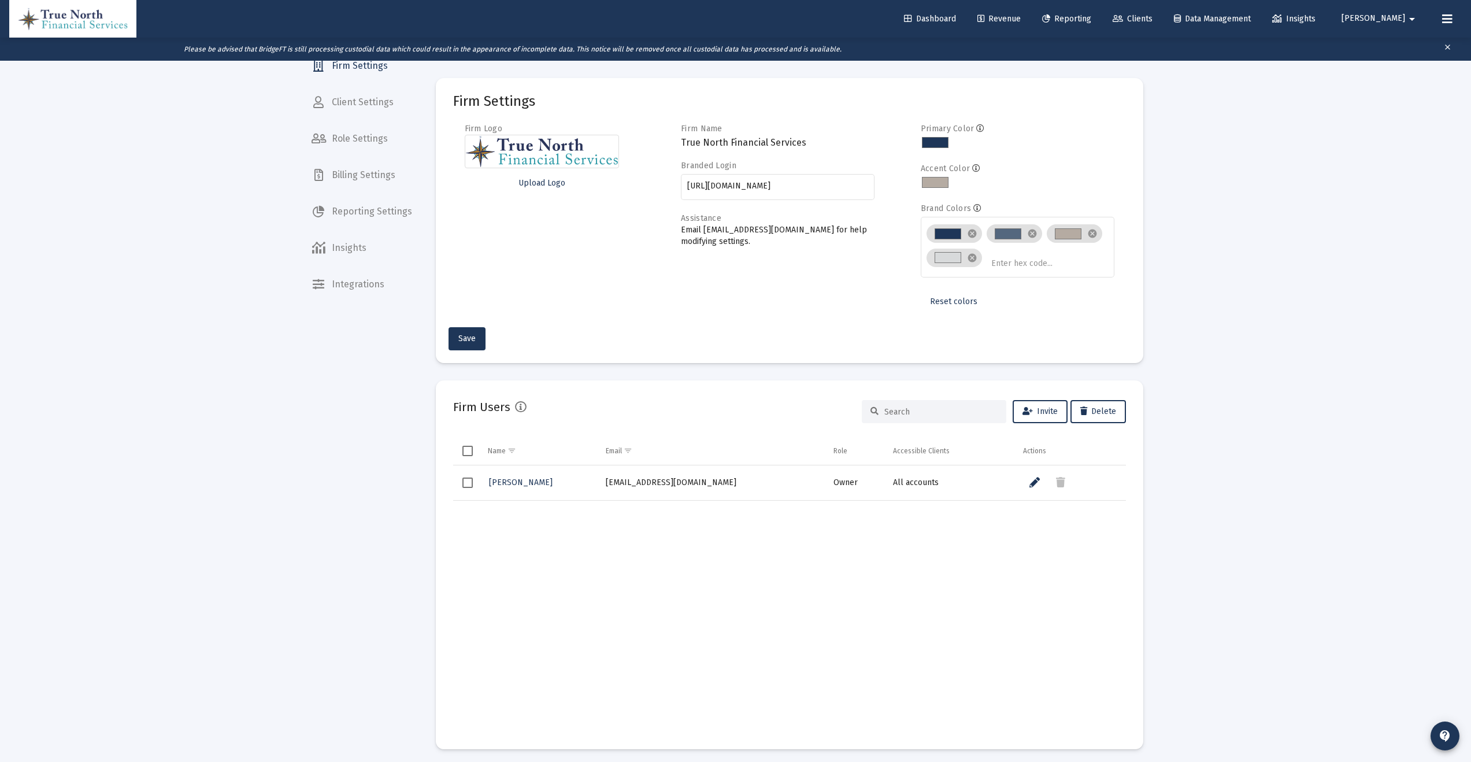
click at [357, 210] on span "Reporting Settings" at bounding box center [361, 212] width 119 height 28
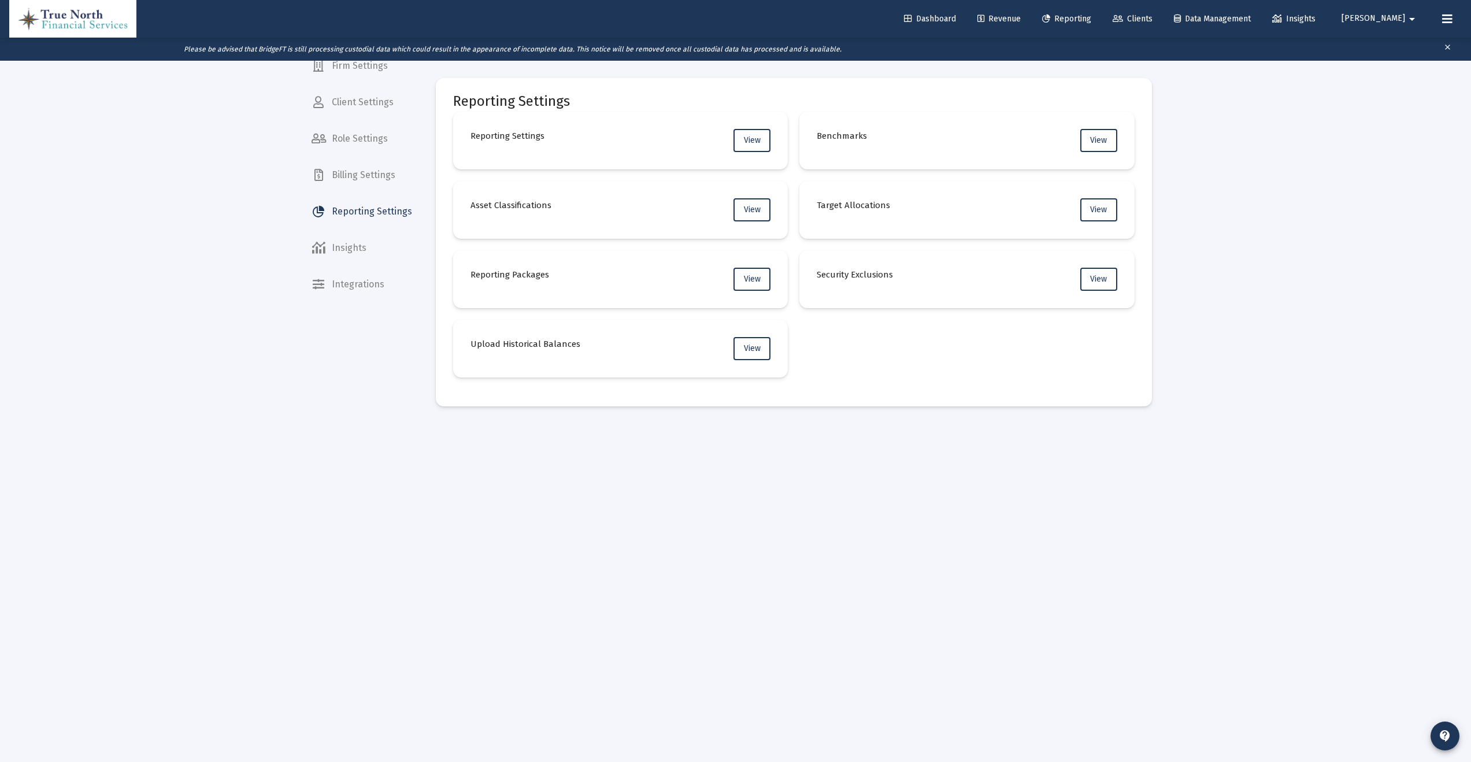
click at [362, 104] on span "Client Settings" at bounding box center [361, 102] width 119 height 28
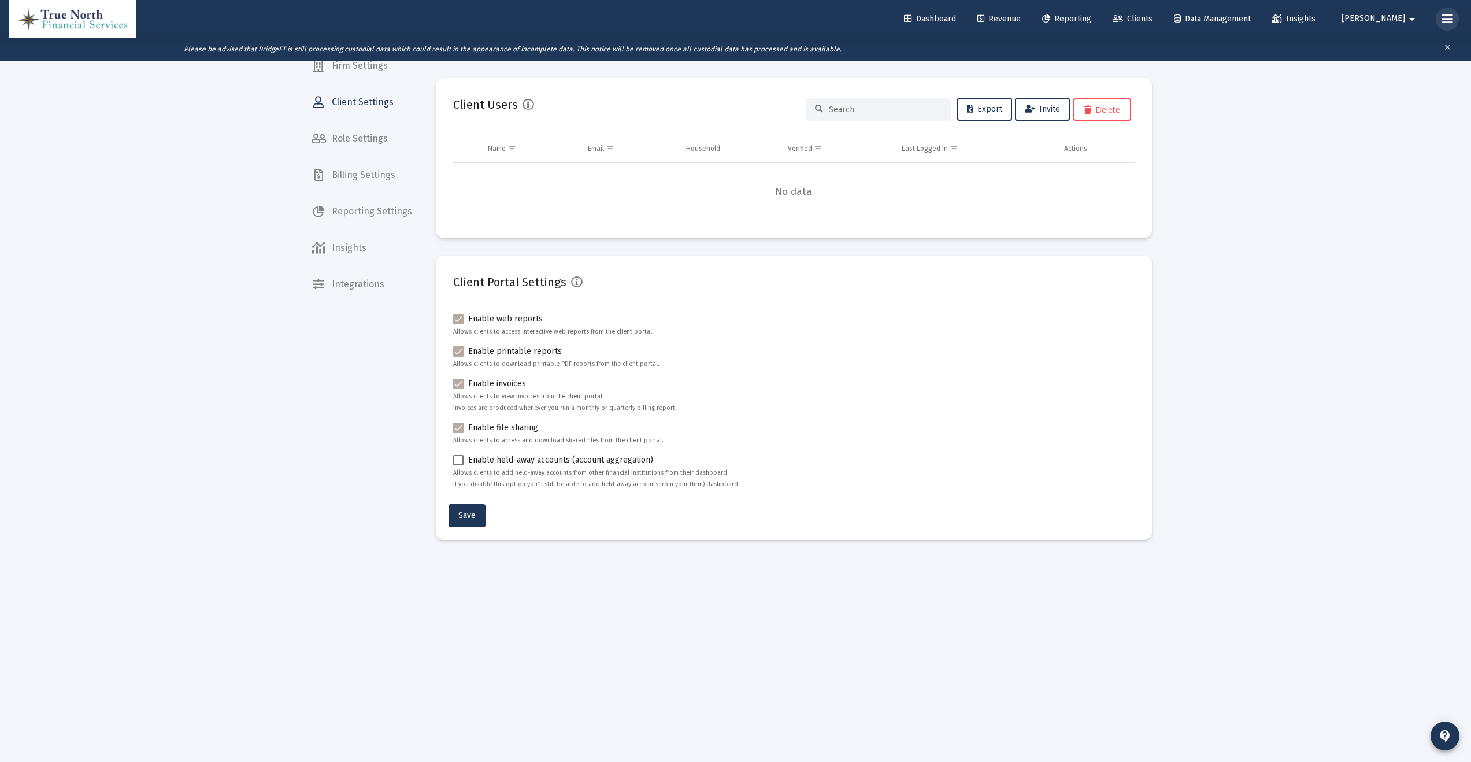
click at [1450, 19] on icon at bounding box center [1447, 19] width 10 height 14
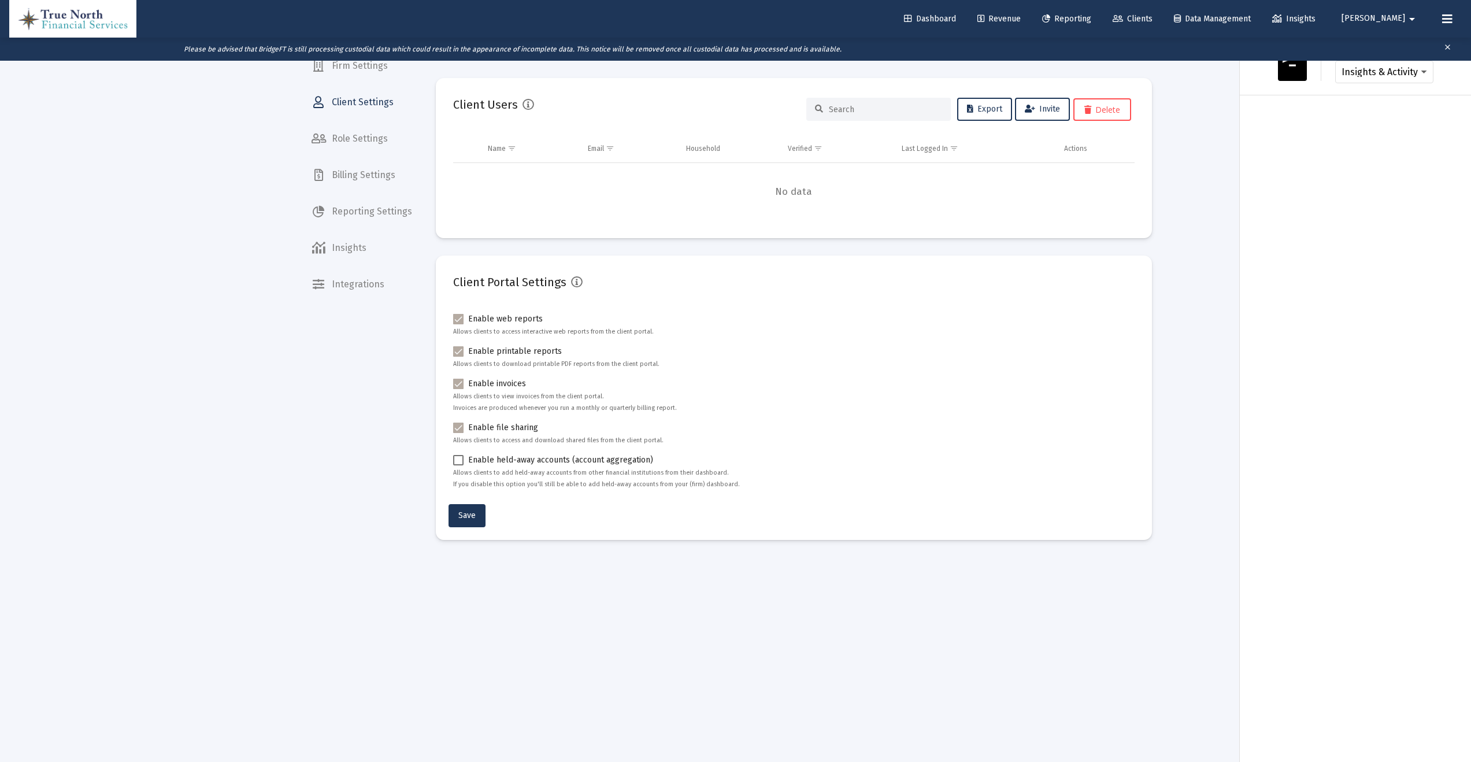
click at [1405, 18] on mat-icon "arrow_drop_down" at bounding box center [1412, 19] width 14 height 23
click at [1402, 69] on button "Logout" at bounding box center [1394, 77] width 69 height 28
